Goal: Task Accomplishment & Management: Manage account settings

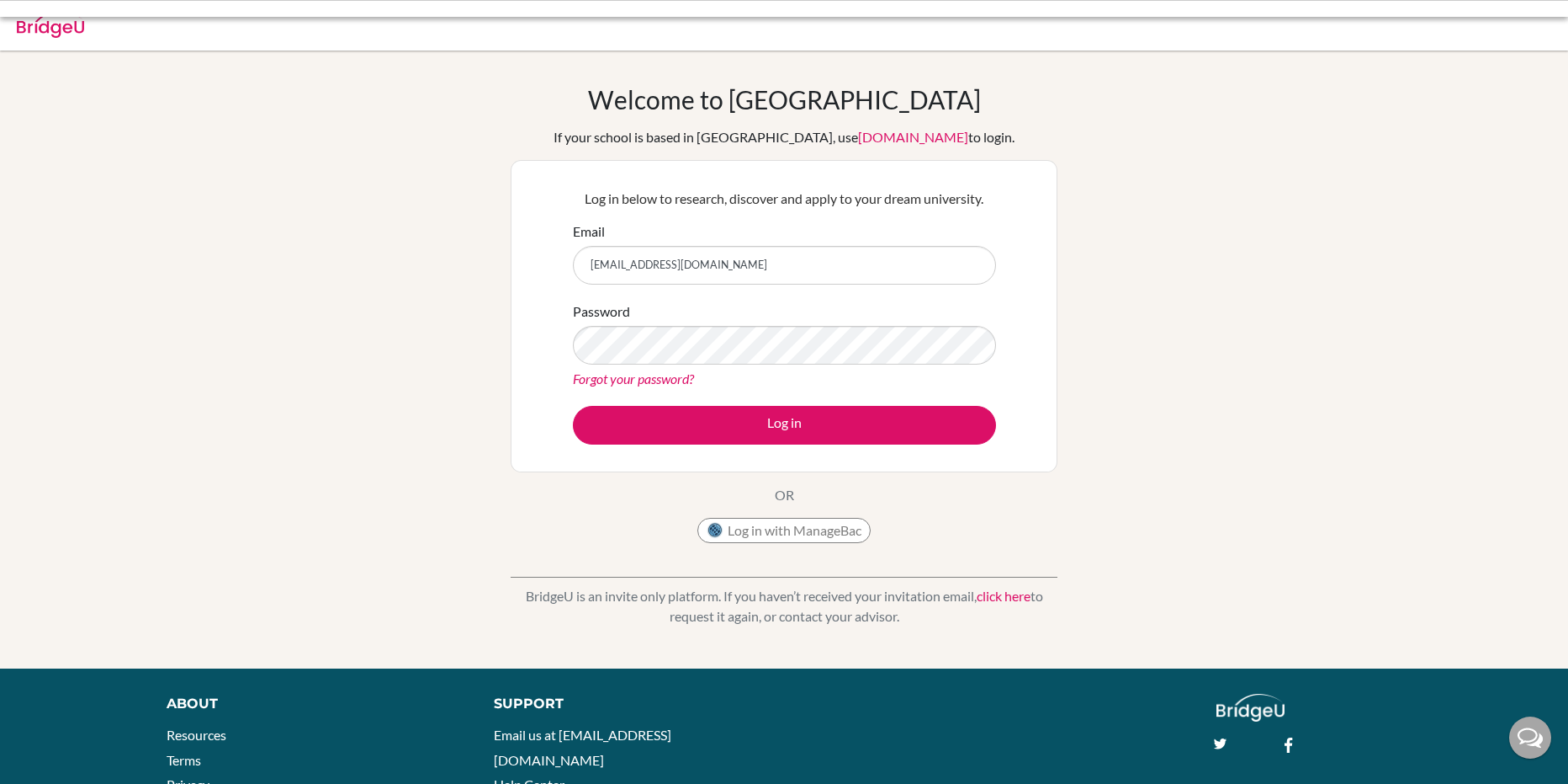
click at [836, 422] on button "Log in" at bounding box center [784, 425] width 423 height 39
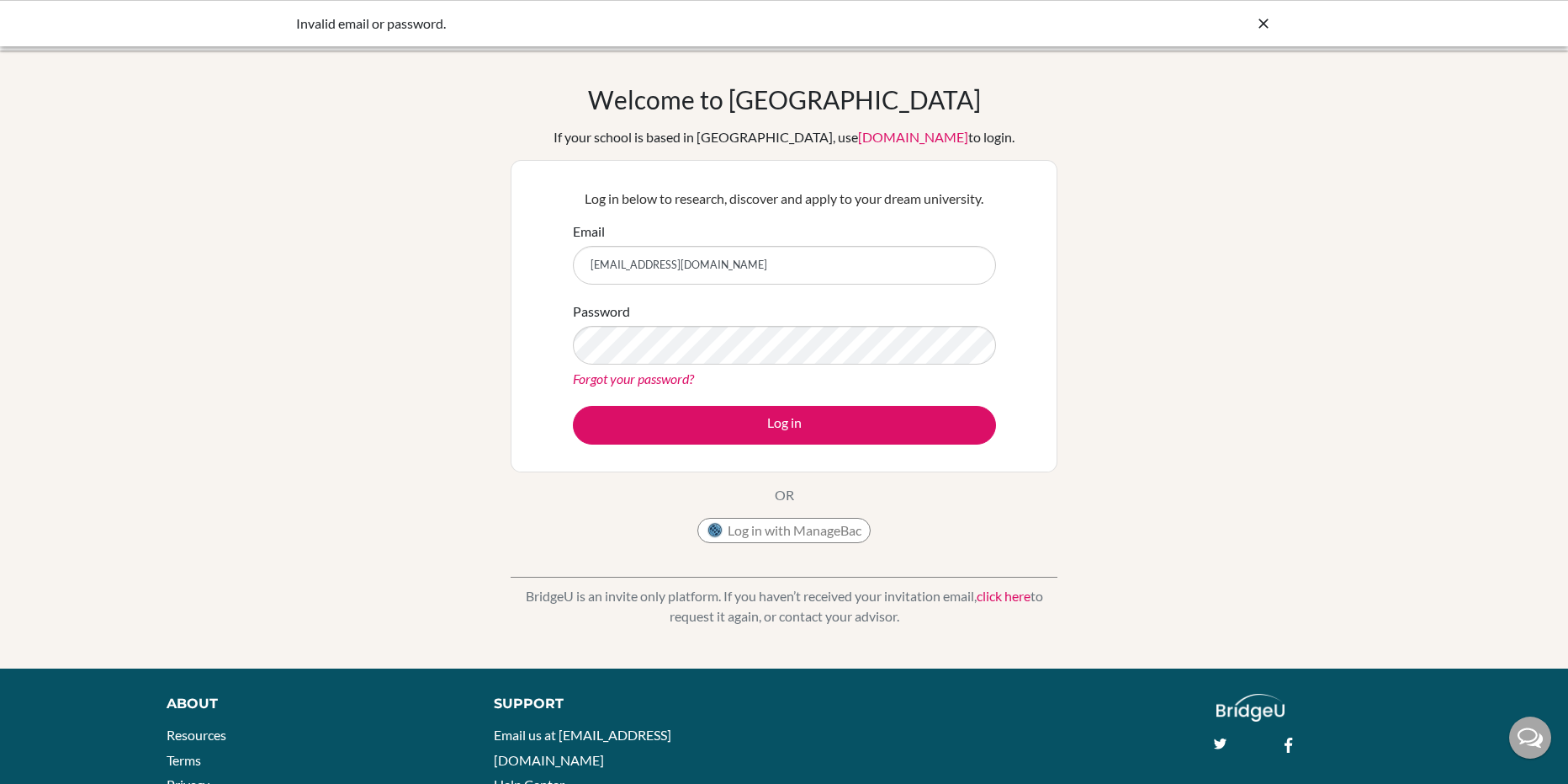
click at [773, 364] on div "Password Forgot your password?" at bounding box center [784, 345] width 423 height 88
click at [573, 406] on button "Log in" at bounding box center [784, 425] width 423 height 39
